Goal: Task Accomplishment & Management: Use online tool/utility

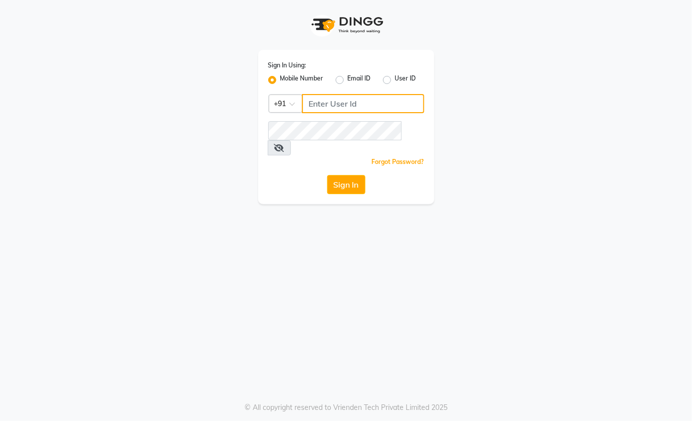
click at [351, 104] on input "Username" at bounding box center [363, 103] width 122 height 19
type input "9820855876"
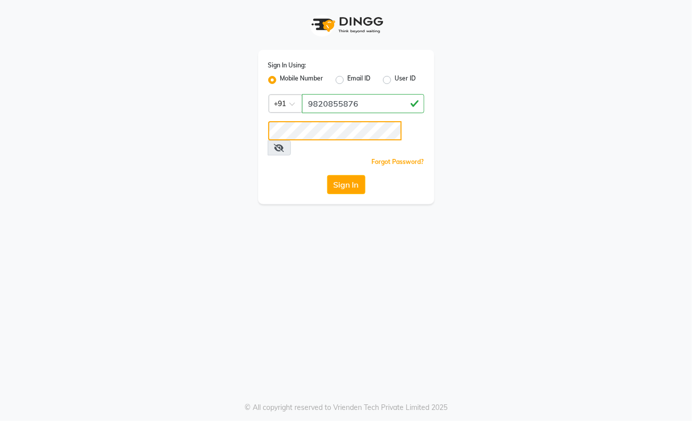
click at [327, 175] on button "Sign In" at bounding box center [346, 184] width 38 height 19
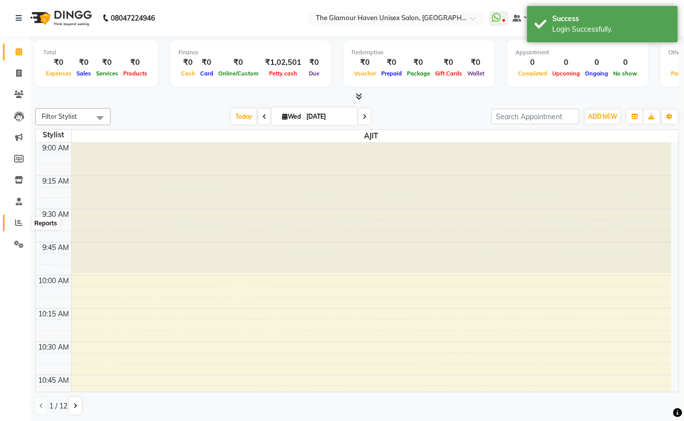
click at [20, 224] on icon at bounding box center [19, 223] width 8 height 8
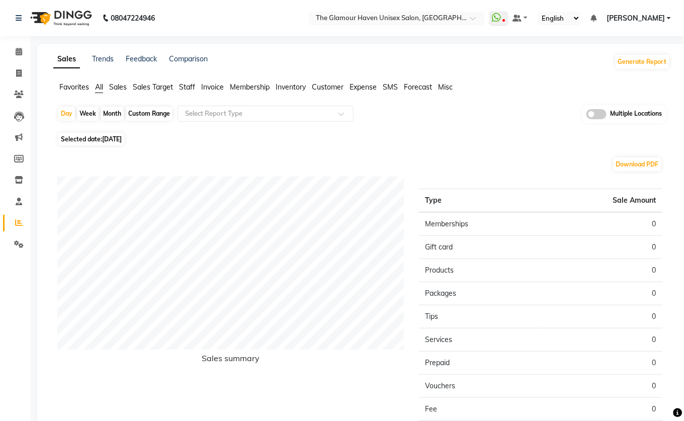
click at [117, 112] on div "Month" at bounding box center [112, 114] width 23 height 14
select select "9"
select select "2025"
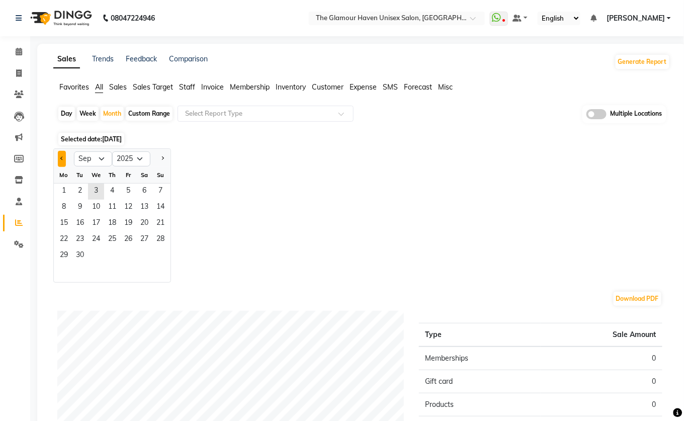
click at [64, 160] on button "Previous month" at bounding box center [62, 159] width 8 height 16
select select "8"
click at [131, 191] on span "1" at bounding box center [128, 192] width 16 height 16
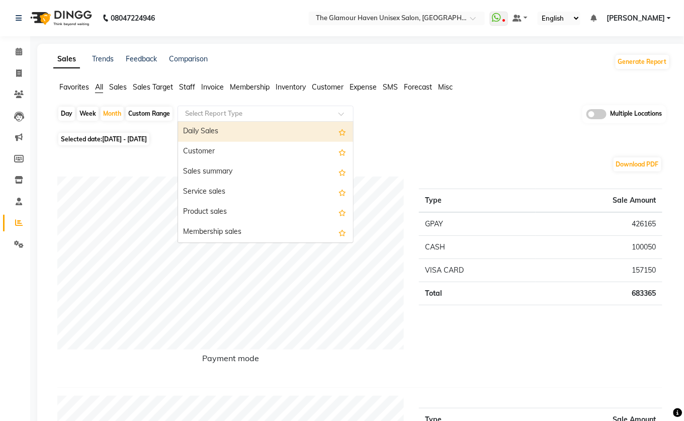
click at [324, 117] on input "text" at bounding box center [255, 114] width 145 height 10
click at [212, 130] on div "Daily Sales" at bounding box center [265, 132] width 175 height 20
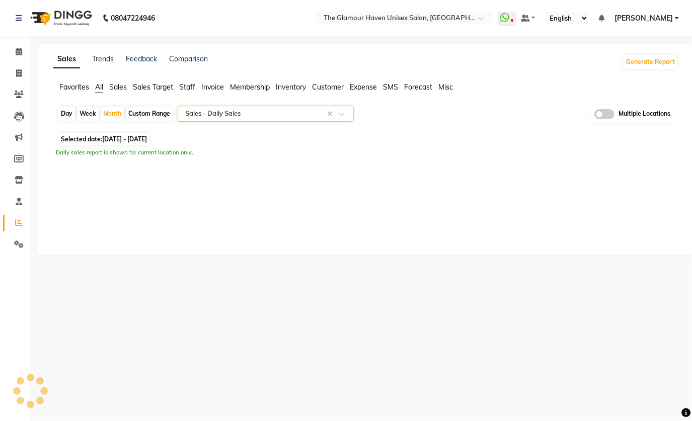
select select "full_report"
select select "csv"
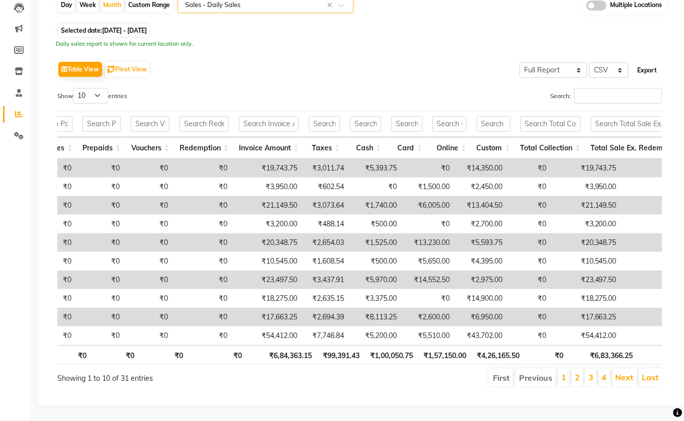
click at [652, 62] on button "Export" at bounding box center [648, 70] width 28 height 17
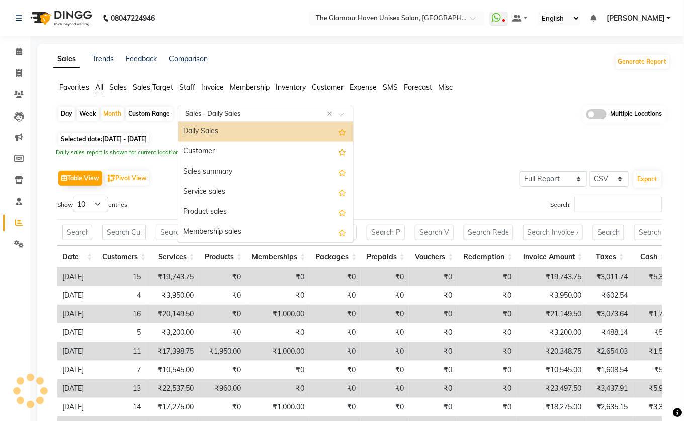
click at [344, 114] on span at bounding box center [345, 117] width 13 height 10
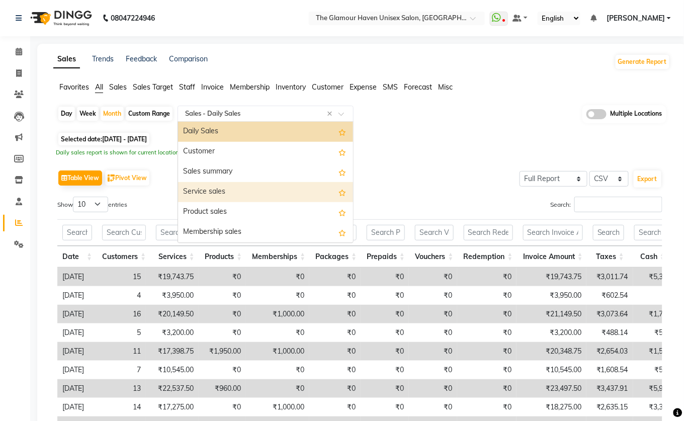
click at [232, 188] on div "Service sales" at bounding box center [265, 192] width 175 height 20
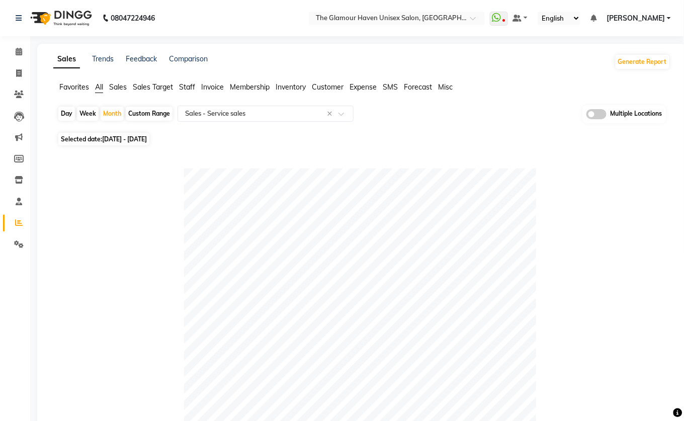
click at [217, 88] on span "Invoice" at bounding box center [212, 86] width 23 height 9
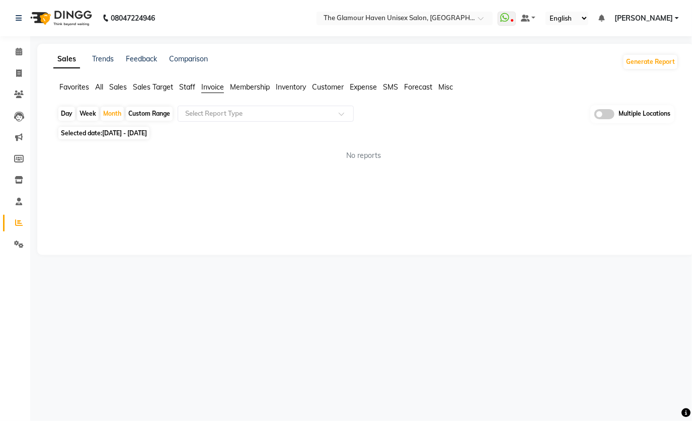
click at [66, 114] on div "Day" at bounding box center [66, 114] width 17 height 14
select select "8"
select select "2025"
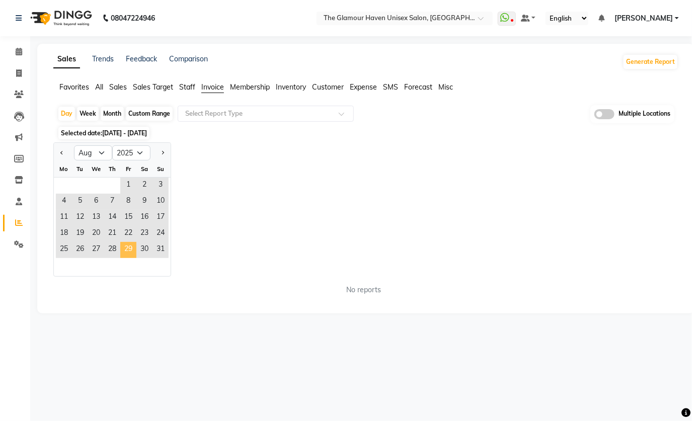
click at [128, 250] on span "29" at bounding box center [128, 250] width 16 height 16
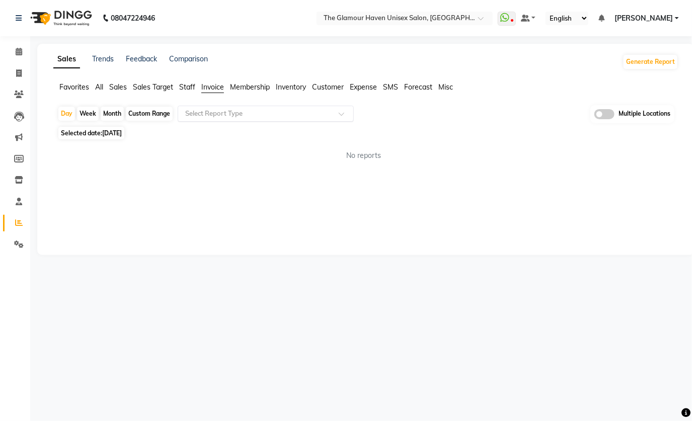
click at [344, 115] on span at bounding box center [345, 117] width 13 height 10
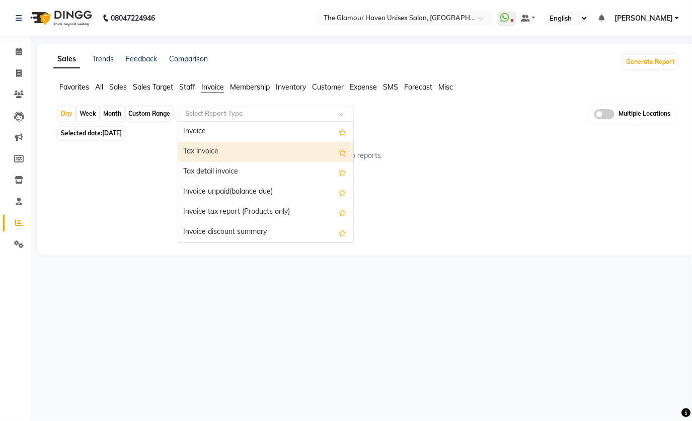
click at [210, 151] on div "Tax invoice" at bounding box center [265, 152] width 175 height 20
select select "full_report"
select select "csv"
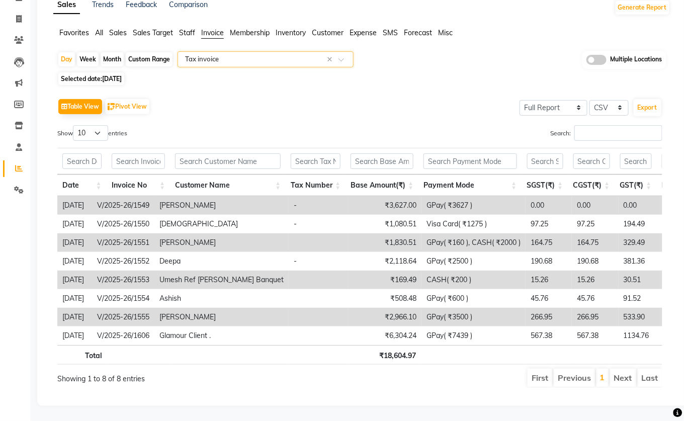
scroll to position [67, 0]
click at [454, 96] on div "Table View Pivot View Select Full Report Filtered Report Select CSV PDF Export" at bounding box center [359, 106] width 605 height 21
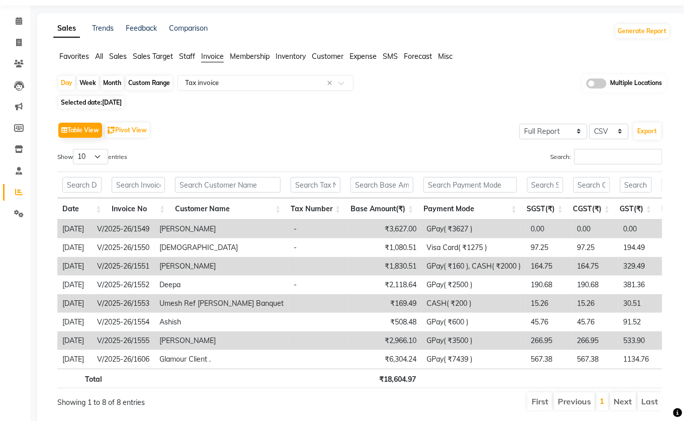
scroll to position [0, 0]
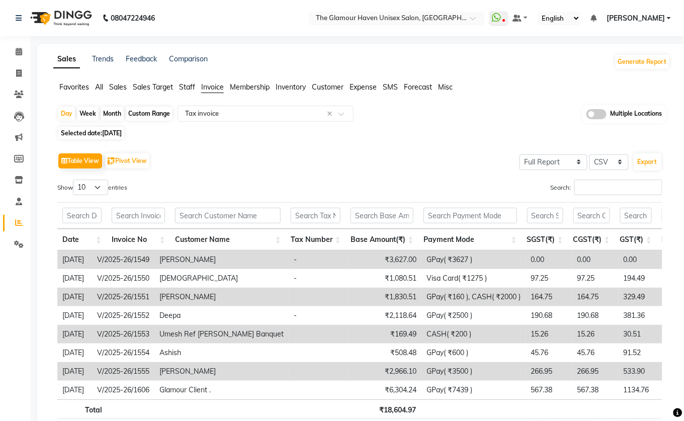
click at [120, 86] on span "Sales" at bounding box center [118, 86] width 18 height 9
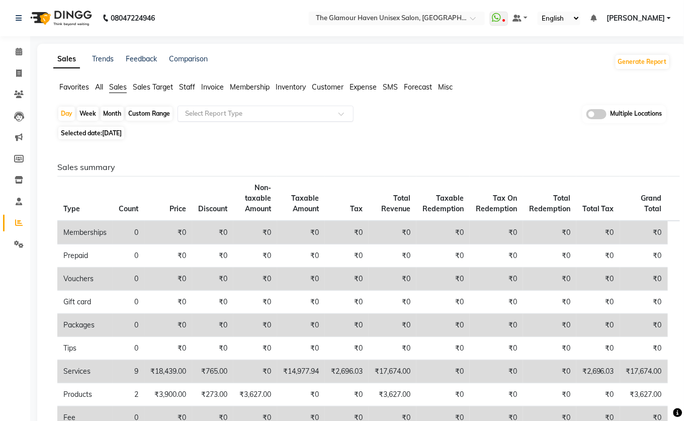
click at [345, 112] on span at bounding box center [345, 117] width 13 height 10
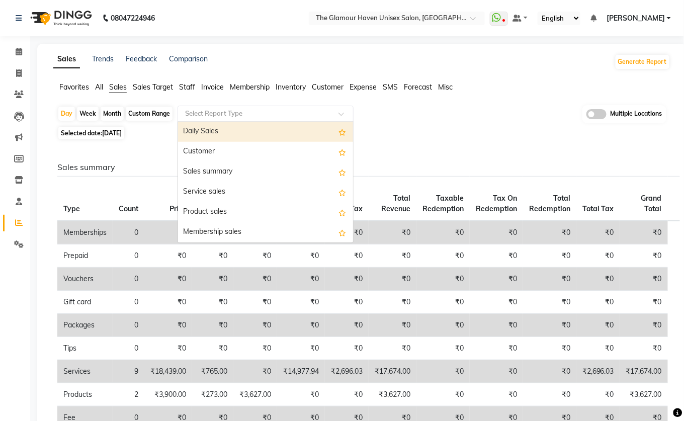
click at [110, 113] on div "Month" at bounding box center [112, 114] width 23 height 14
select select "8"
select select "2025"
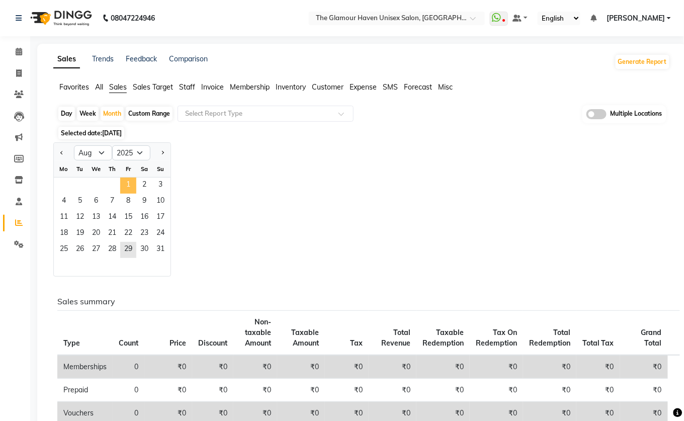
click at [128, 182] on span "1" at bounding box center [128, 186] width 16 height 16
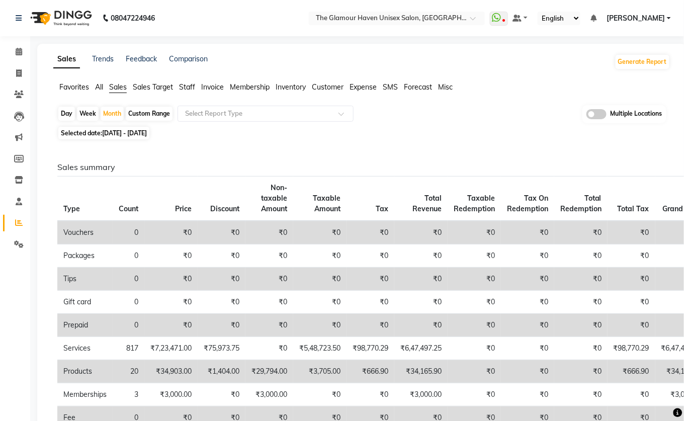
click at [208, 86] on span "Invoice" at bounding box center [212, 86] width 23 height 9
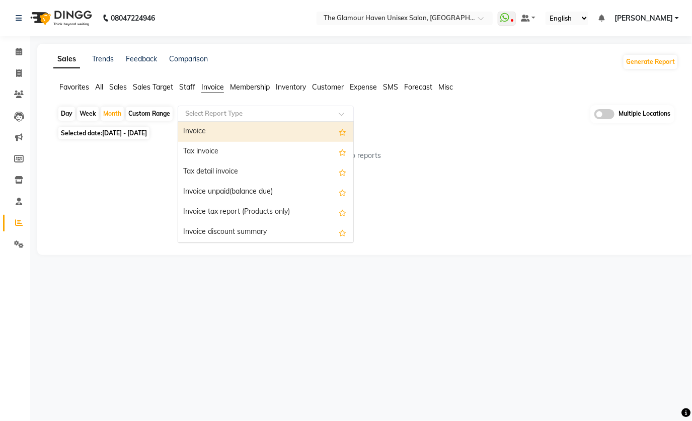
click at [342, 112] on span at bounding box center [345, 117] width 13 height 10
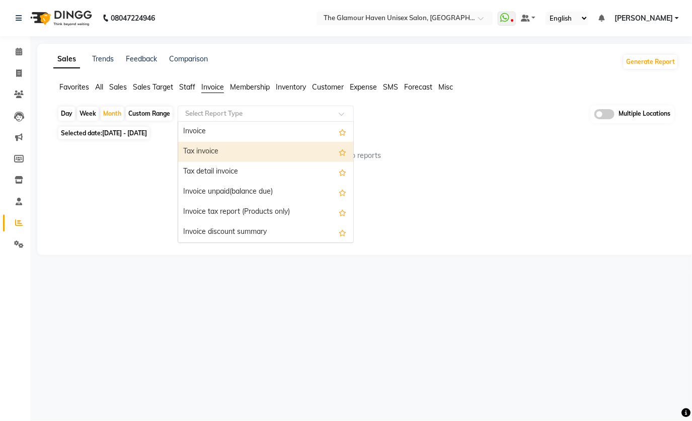
click at [217, 152] on div "Tax invoice" at bounding box center [265, 152] width 175 height 20
select select "full_report"
select select "csv"
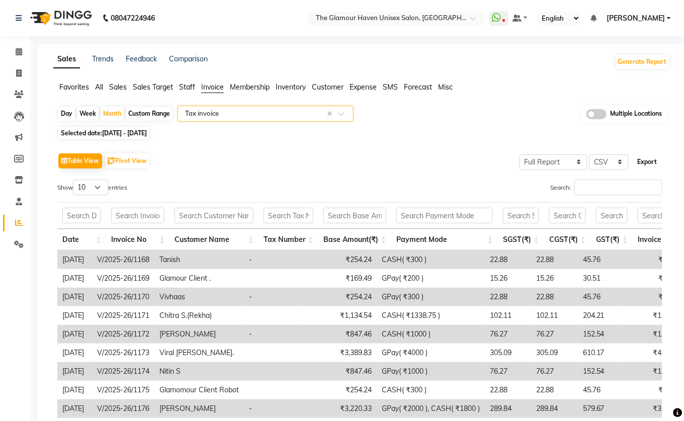
click at [651, 161] on button "Export" at bounding box center [648, 161] width 28 height 17
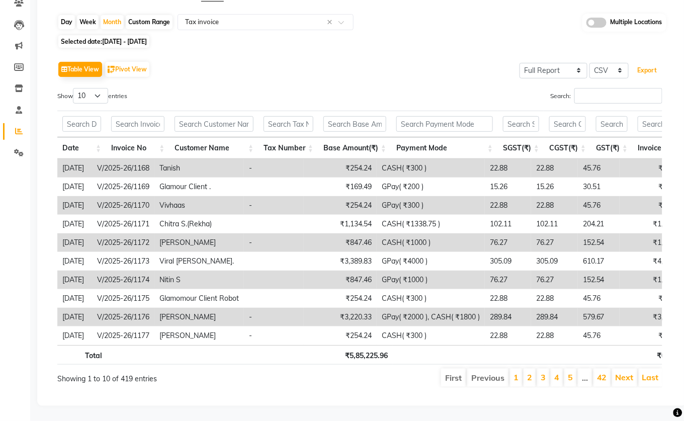
scroll to position [104, 0]
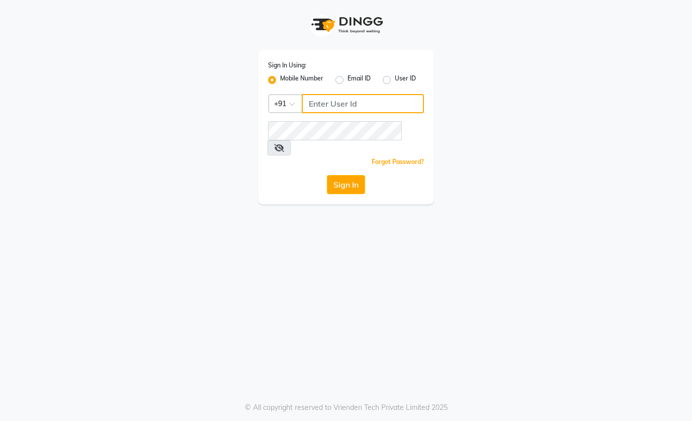
click at [355, 107] on input "Username" at bounding box center [363, 103] width 122 height 19
type input "9820855876"
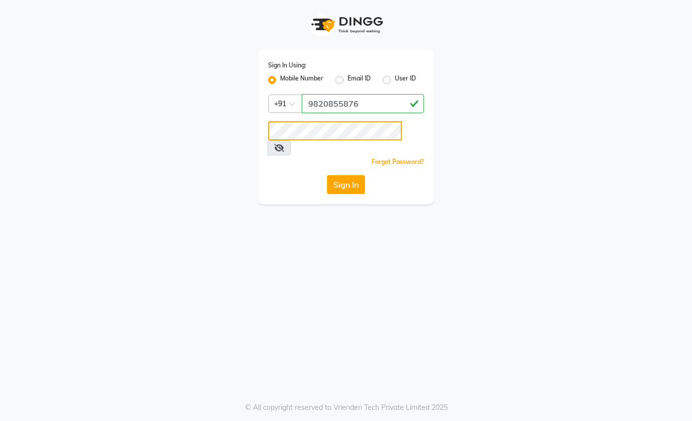
click at [327, 175] on button "Sign In" at bounding box center [346, 184] width 38 height 19
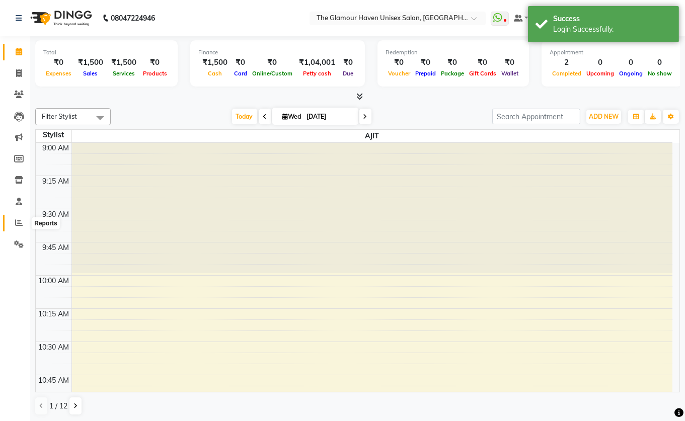
click at [18, 224] on icon at bounding box center [19, 223] width 8 height 8
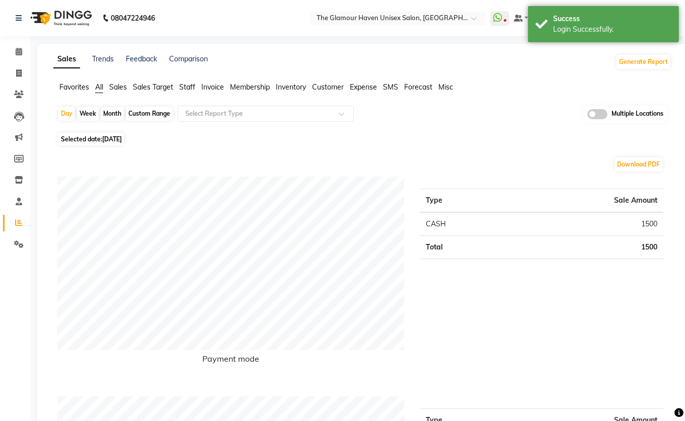
click at [97, 135] on span "Selected date: 03-09-2025" at bounding box center [91, 139] width 66 height 13
select select "9"
select select "2025"
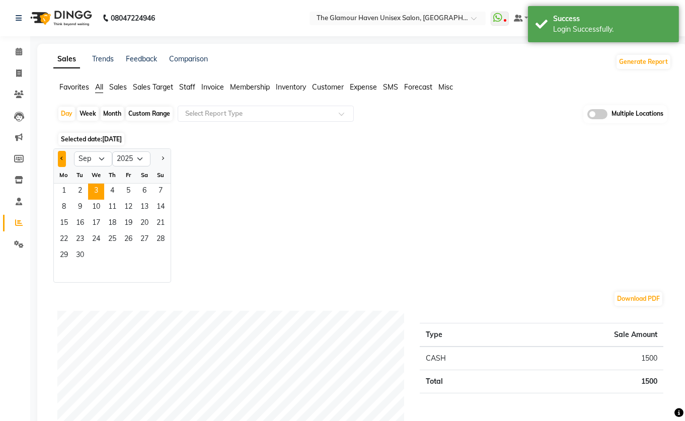
click at [62, 159] on button "Previous month" at bounding box center [62, 159] width 8 height 16
select select "8"
click at [131, 253] on span "29" at bounding box center [128, 256] width 16 height 16
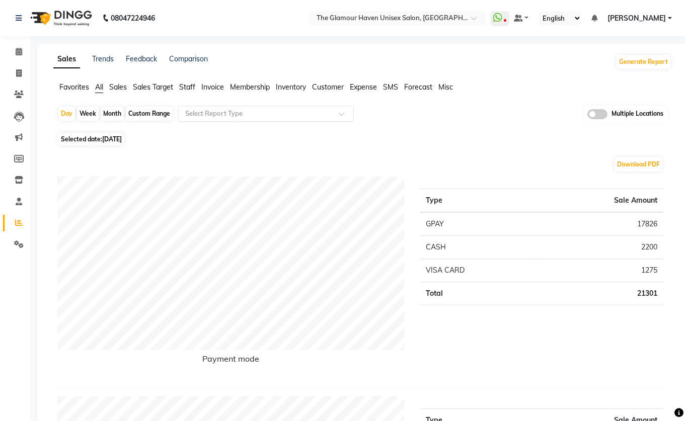
click at [340, 115] on span at bounding box center [345, 117] width 13 height 10
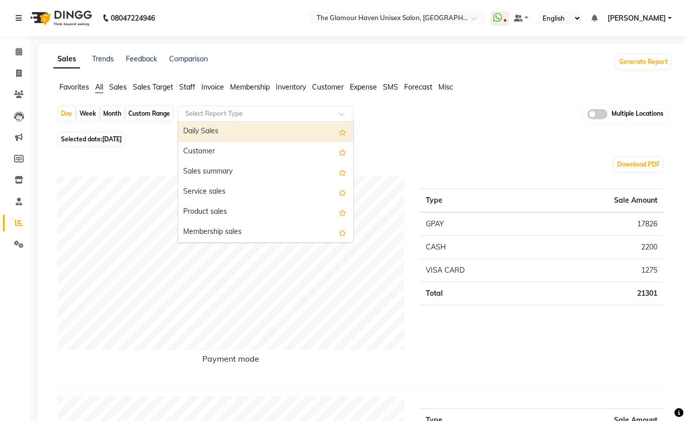
click at [216, 89] on span "Invoice" at bounding box center [212, 86] width 23 height 9
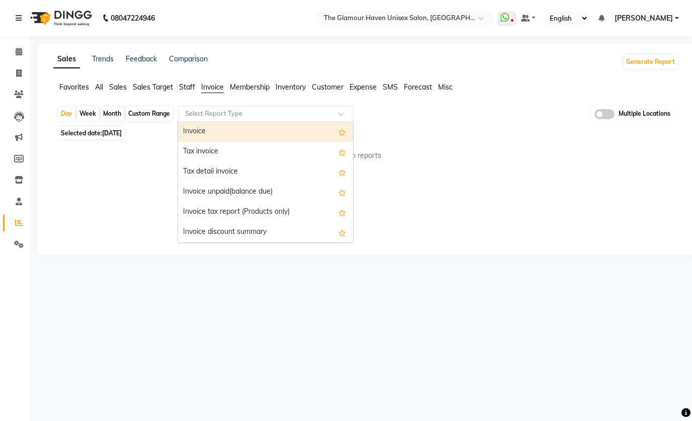
click at [346, 113] on span at bounding box center [345, 117] width 13 height 10
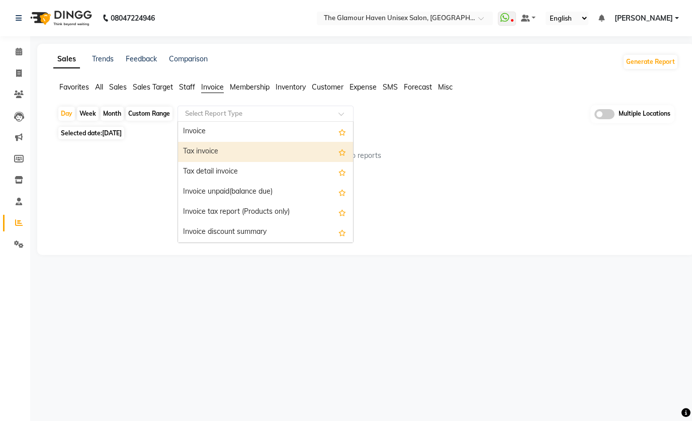
click at [217, 150] on div "Tax invoice" at bounding box center [265, 152] width 175 height 20
select select "full_report"
select select "csv"
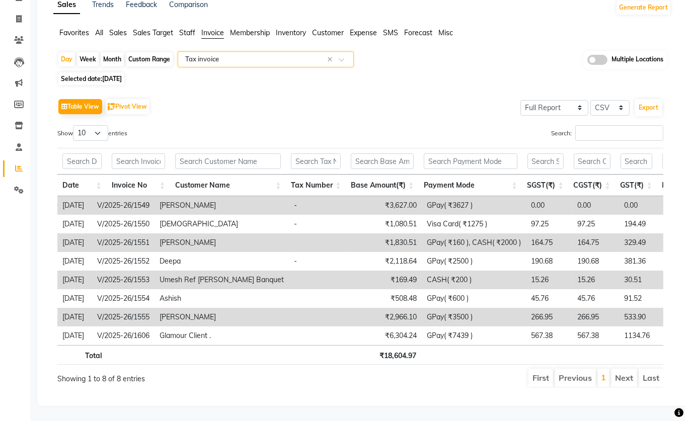
scroll to position [67, 0]
click at [189, 28] on span "Staff" at bounding box center [187, 32] width 16 height 9
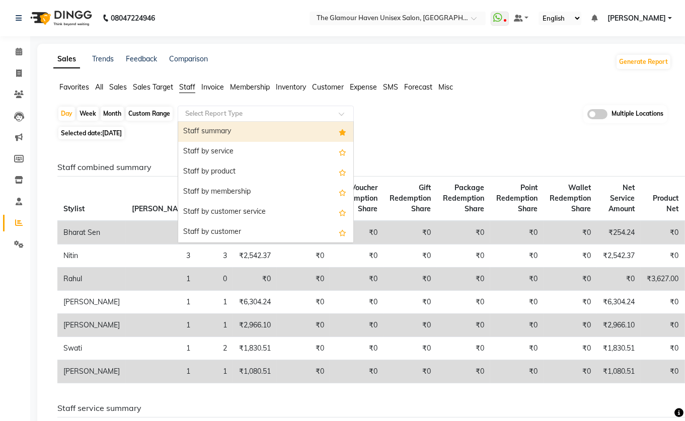
click at [337, 112] on div at bounding box center [265, 114] width 175 height 10
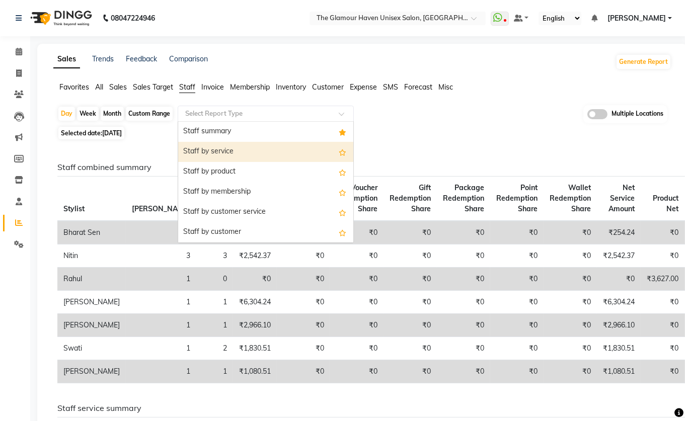
click at [231, 153] on div "Staff by service" at bounding box center [265, 152] width 175 height 20
select select "full_report"
select select "csv"
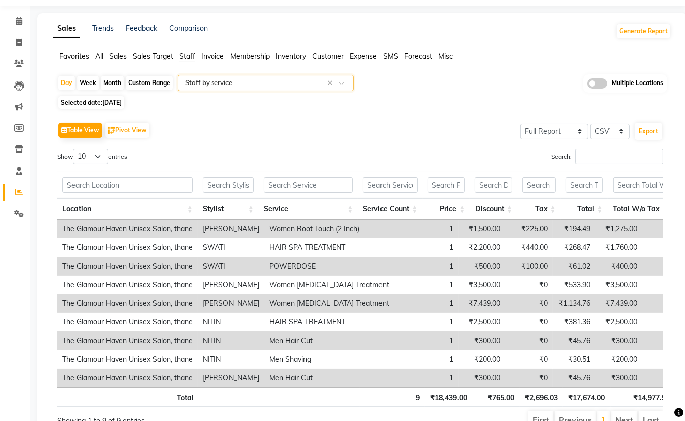
scroll to position [86, 0]
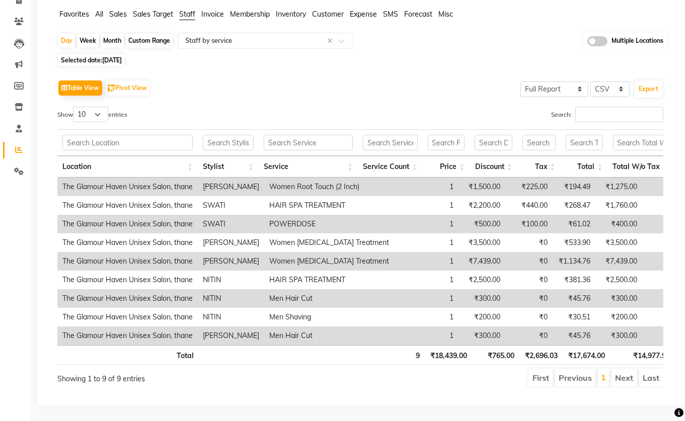
click at [629, 373] on li "Next" at bounding box center [624, 378] width 26 height 18
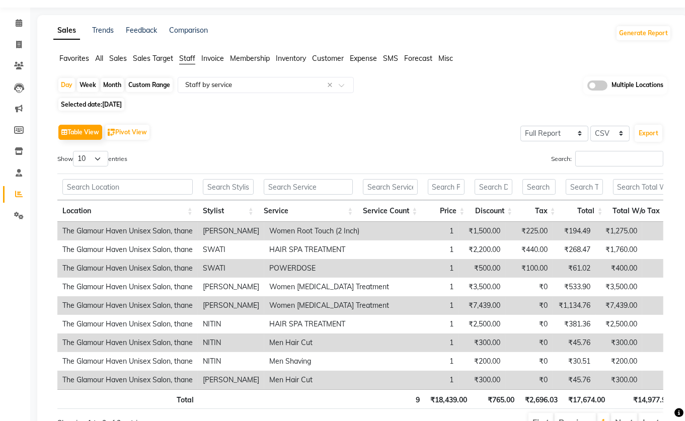
scroll to position [0, 0]
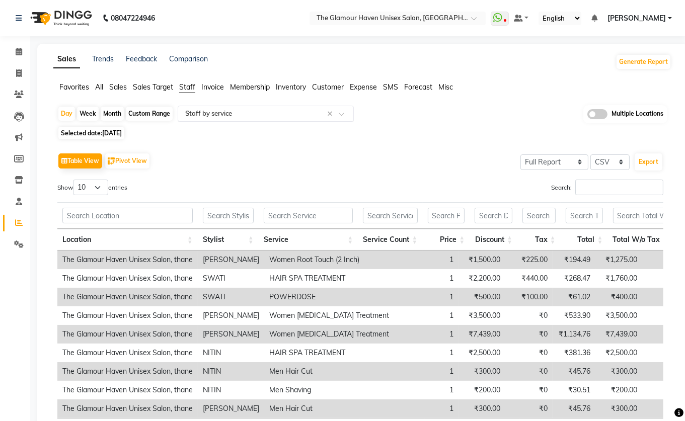
click at [342, 114] on span at bounding box center [345, 117] width 13 height 10
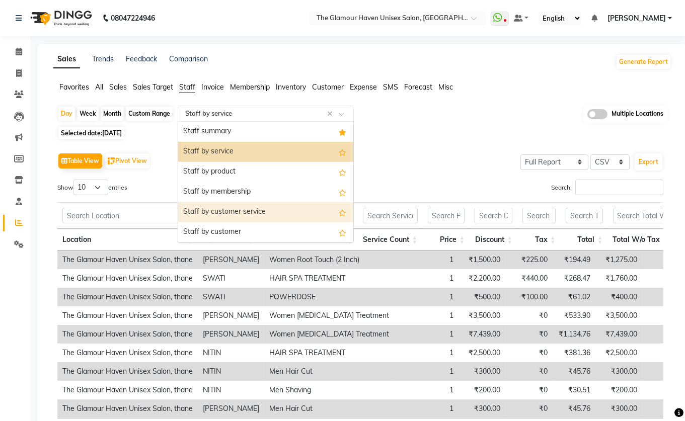
click at [227, 209] on div "Staff by customer service" at bounding box center [265, 212] width 175 height 20
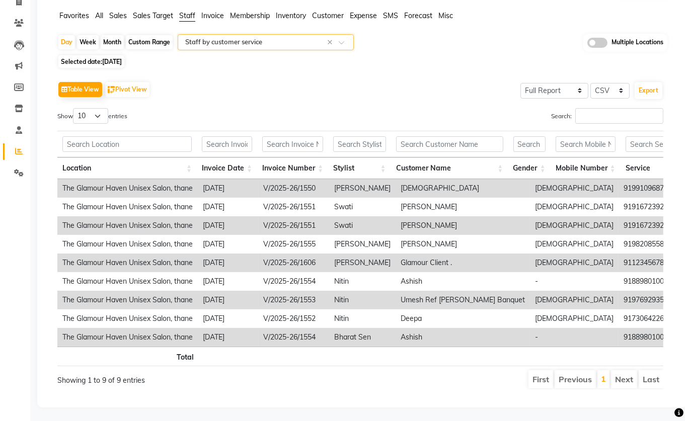
scroll to position [86, 0]
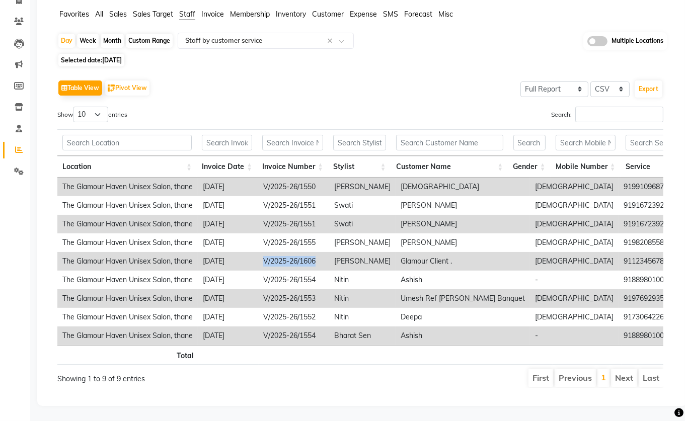
drag, startPoint x: 264, startPoint y: 246, endPoint x: 316, endPoint y: 245, distance: 51.8
click at [316, 252] on td "V/2025-26/1606" at bounding box center [293, 261] width 71 height 19
copy td "V/2025-26/1606"
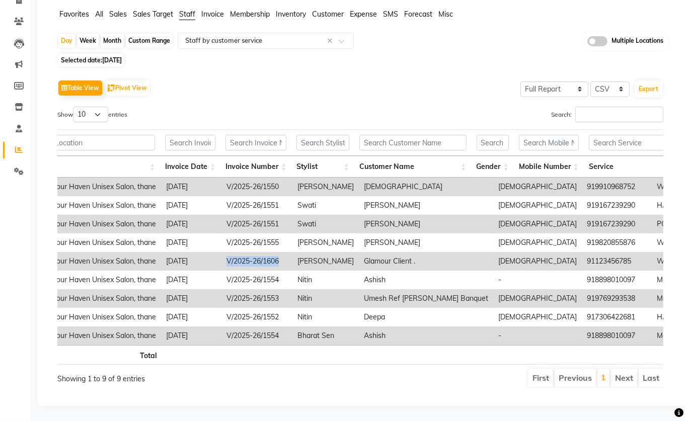
scroll to position [0, 15]
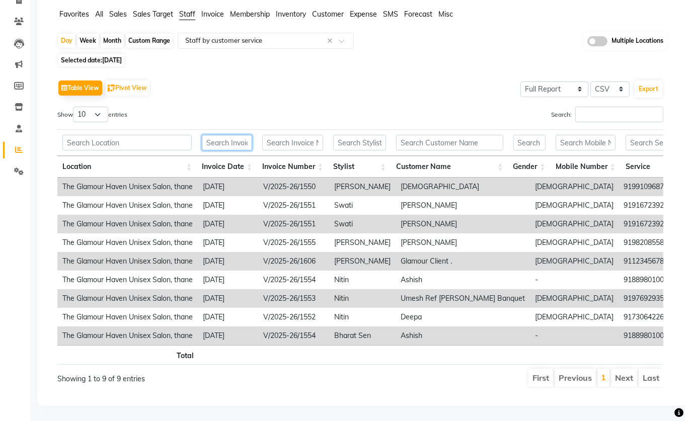
click at [232, 135] on input "text" at bounding box center [227, 143] width 50 height 16
paste input "V/2025-26/1606"
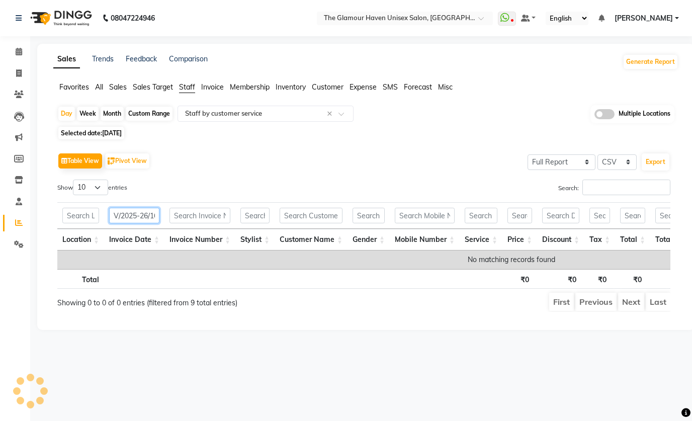
type input "V/2025-26/1606"
click at [217, 90] on span "Invoice" at bounding box center [212, 86] width 23 height 9
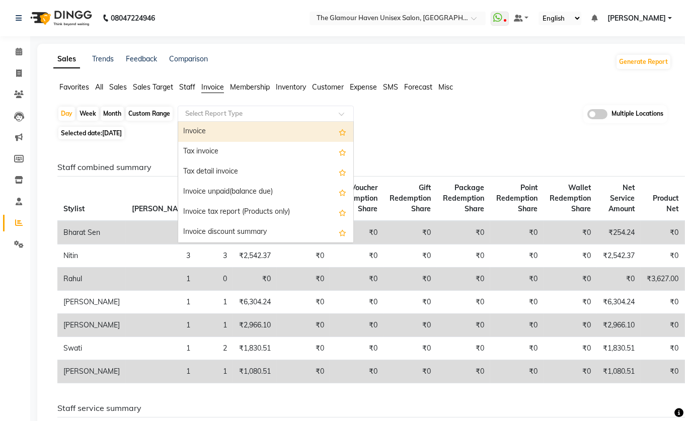
click at [227, 112] on input "text" at bounding box center [255, 114] width 145 height 10
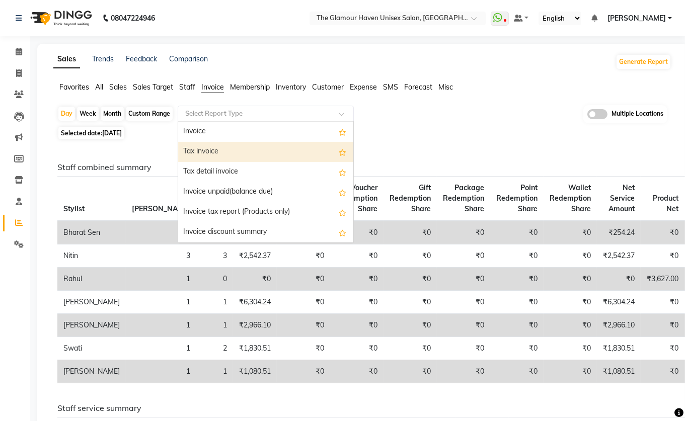
click at [216, 150] on div "Tax invoice" at bounding box center [265, 152] width 175 height 20
select select "full_report"
select select "csv"
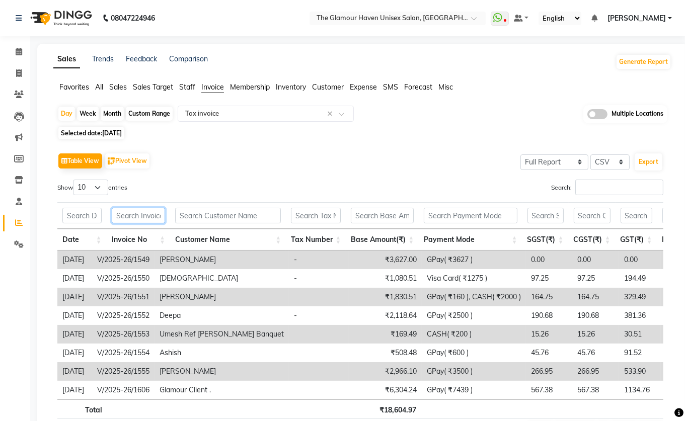
click at [153, 216] on input "text" at bounding box center [138, 216] width 53 height 16
paste input "V/2025-26/1606"
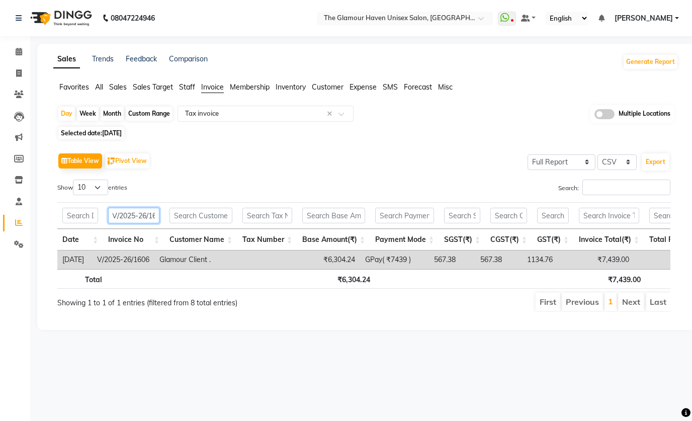
type input "V/2025-26/1606"
click at [171, 257] on td "Glamour Client ." at bounding box center [190, 260] width 73 height 19
click at [197, 257] on td "Glamour Client ." at bounding box center [190, 260] width 73 height 19
click at [211, 87] on span "Invoice" at bounding box center [212, 86] width 23 height 9
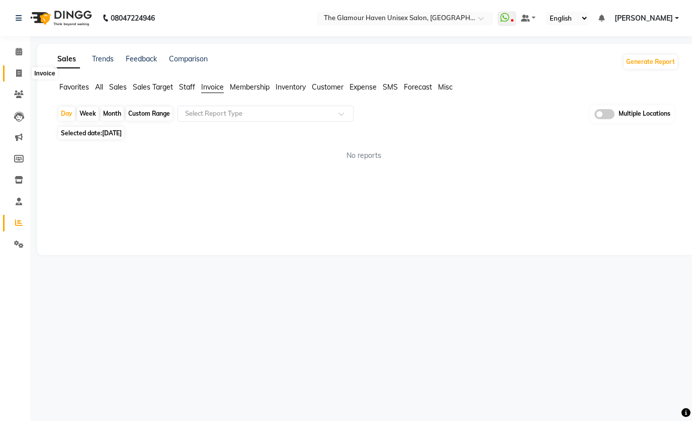
click at [20, 73] on icon at bounding box center [19, 73] width 6 height 8
select select "service"
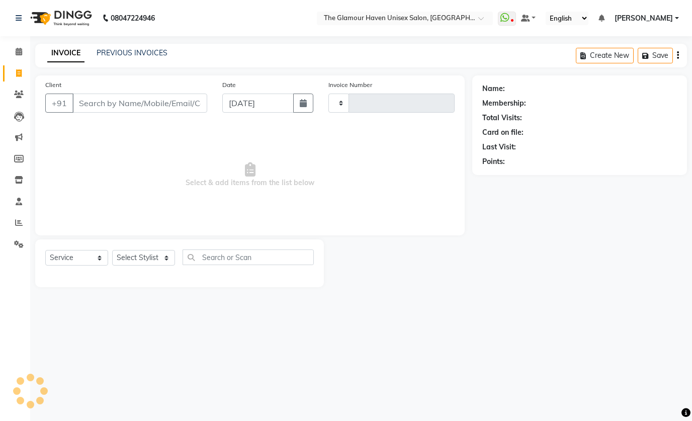
type input "1611"
select select "7124"
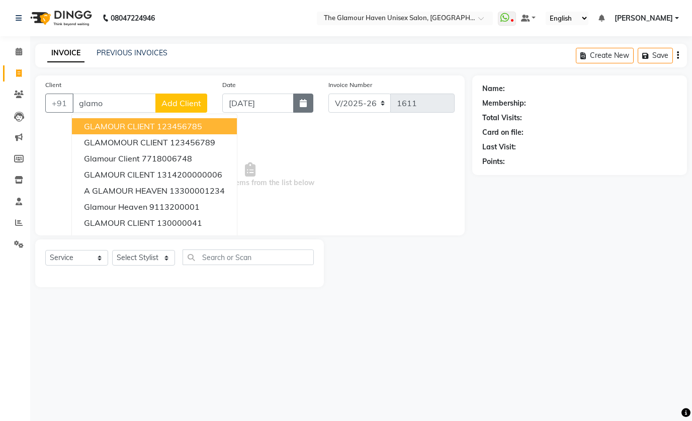
type input "glamo"
click at [302, 105] on icon "button" at bounding box center [303, 103] width 7 height 8
select select "9"
select select "2025"
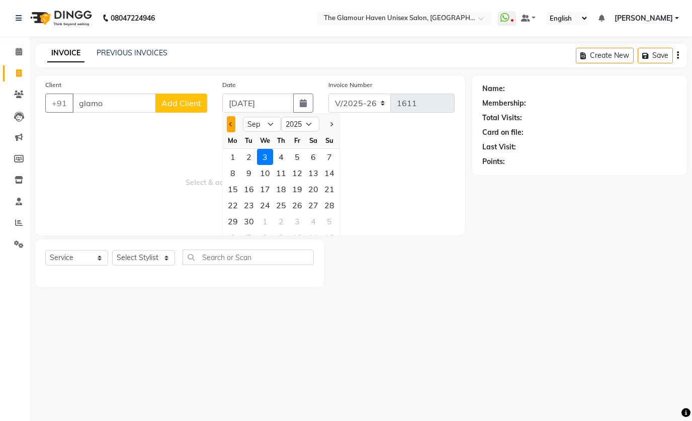
click at [231, 121] on button "Previous month" at bounding box center [231, 124] width 9 height 16
select select "8"
click at [298, 222] on div "29" at bounding box center [297, 221] width 16 height 16
type input "[DATE]"
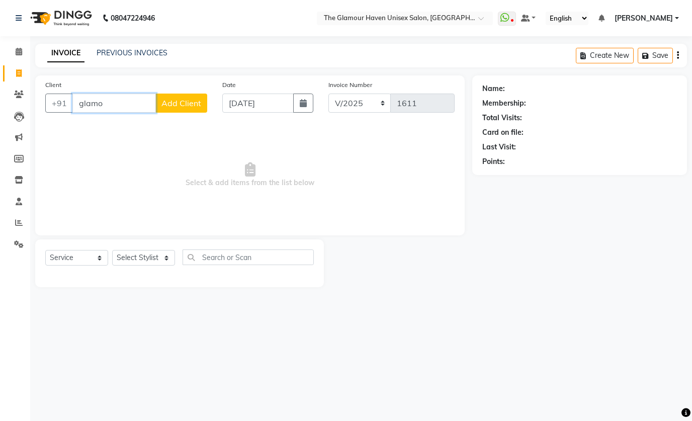
click at [123, 98] on input "glamo" at bounding box center [114, 103] width 84 height 19
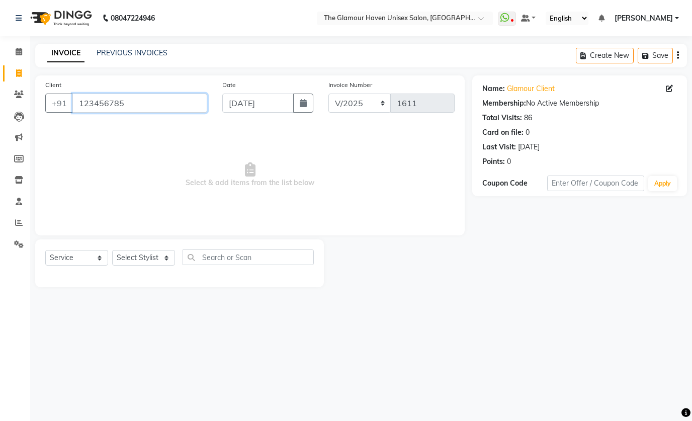
click at [181, 108] on input "123456785" at bounding box center [139, 103] width 135 height 19
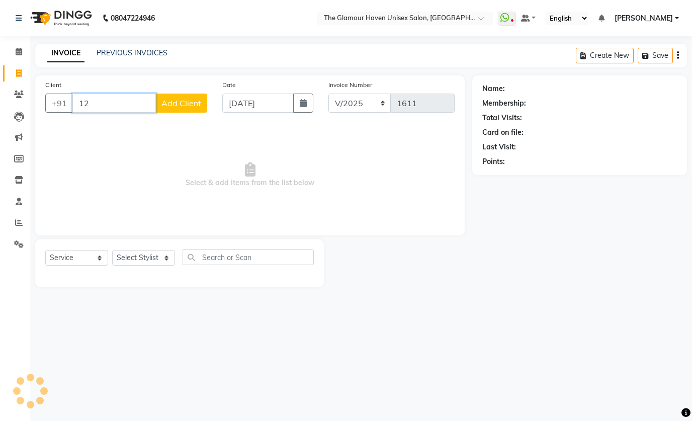
type input "1"
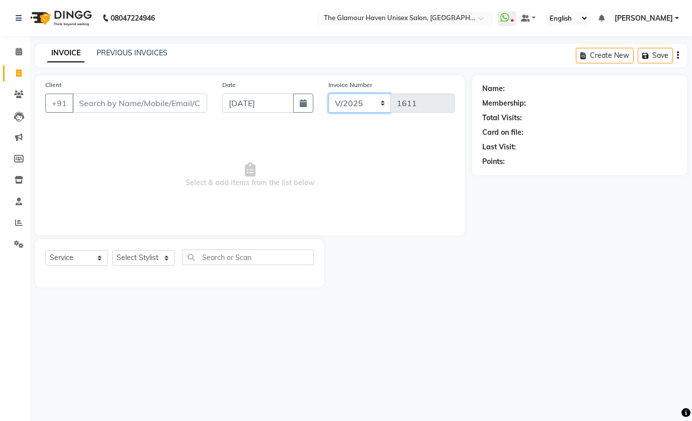
click at [381, 102] on select "V/2025 V/2025-26" at bounding box center [359, 103] width 63 height 19
click at [328, 94] on select "V/2025 V/2025-26" at bounding box center [359, 103] width 63 height 19
click at [379, 107] on select "V/2025 V/2025-26" at bounding box center [359, 103] width 63 height 19
drag, startPoint x: 381, startPoint y: 105, endPoint x: 399, endPoint y: 106, distance: 18.1
click at [381, 105] on select "V/2025 V/2025-26" at bounding box center [359, 103] width 63 height 19
